Goal: Task Accomplishment & Management: Complete application form

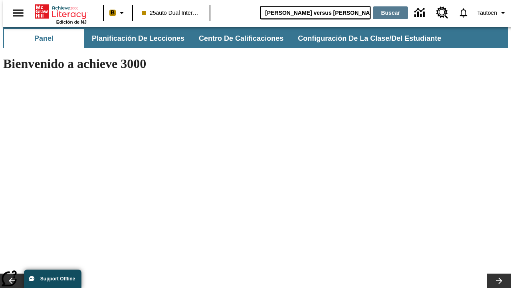
type input "[PERSON_NAME] versus [PERSON_NAME]"
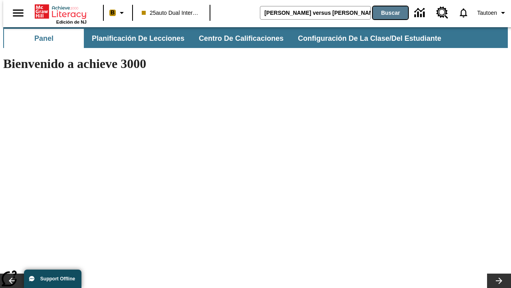
click at [385, 13] on button "Buscar" at bounding box center [390, 12] width 35 height 13
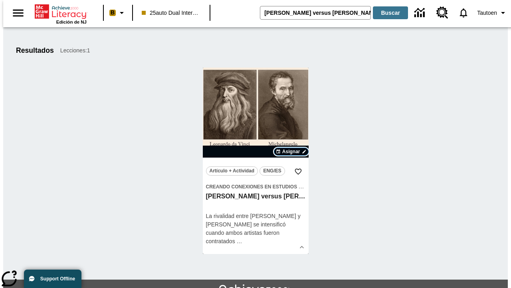
click at [291, 151] on span "Asignar" at bounding box center [291, 151] width 18 height 7
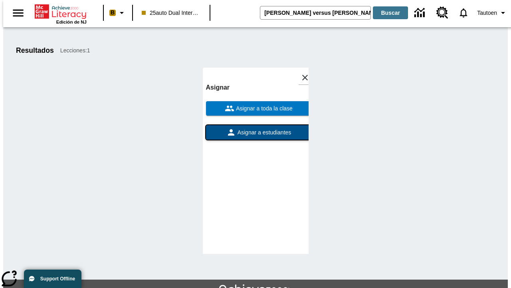
click at [256, 128] on span "Asignar a estudiantes" at bounding box center [264, 132] width 56 height 8
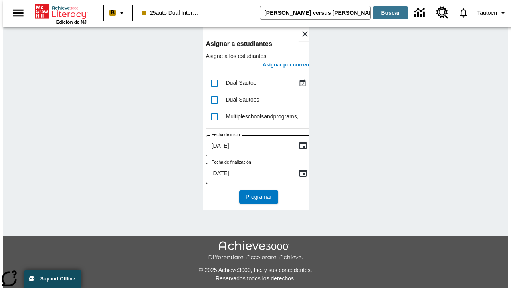
click at [279, 66] on h6 "Asignar por correo" at bounding box center [286, 64] width 47 height 9
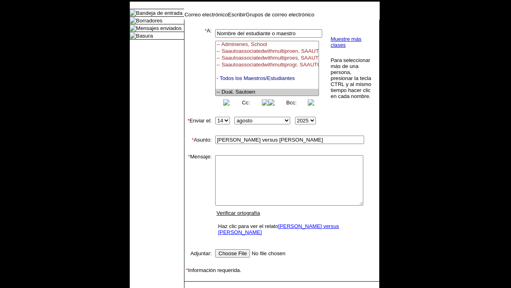
select select "U,21476361,1"
type textarea "email body message"
click at [193, 287] on link "Enviar" at bounding box center [197, 293] width 15 height 6
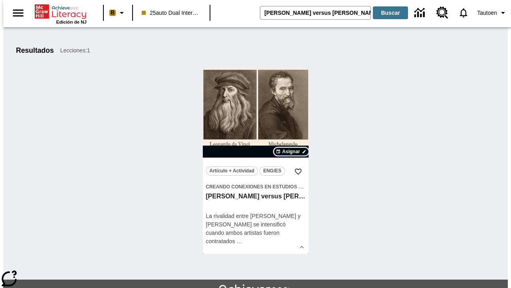
click at [291, 151] on span "Asignar" at bounding box center [291, 151] width 18 height 7
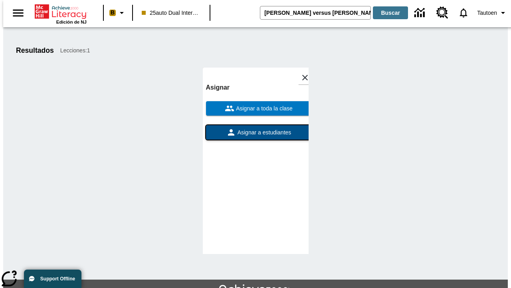
click at [256, 132] on span "Asignar a estudiantes" at bounding box center [264, 132] width 56 height 8
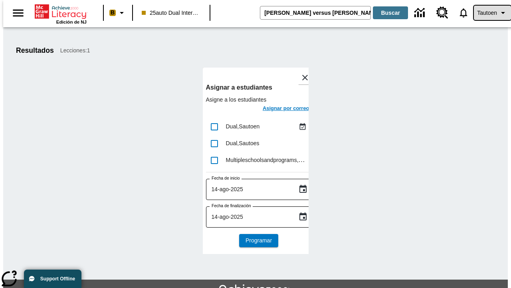
click at [489, 13] on span "Tautoen" at bounding box center [487, 13] width 20 height 8
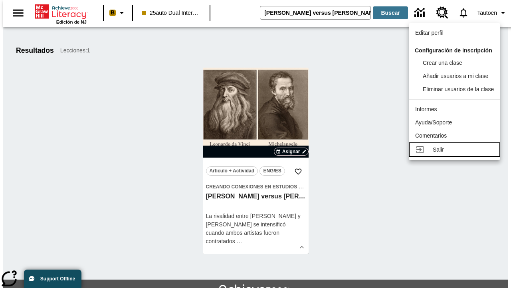
click at [457, 154] on div "Salir" at bounding box center [463, 149] width 61 height 8
